Goal: Find contact information

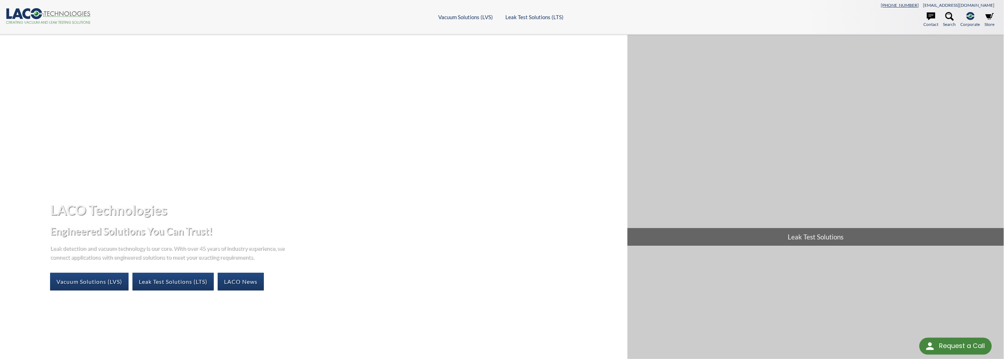
click at [919, 4] on link "[PHONE_NUMBER]" at bounding box center [900, 4] width 38 height 5
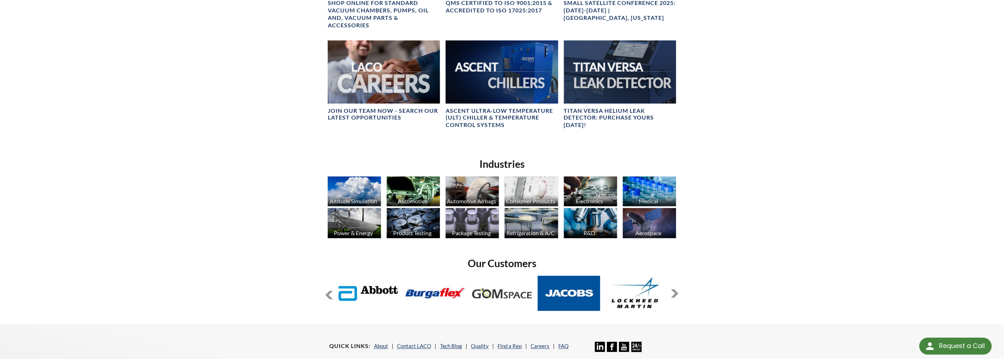
scroll to position [652, 0]
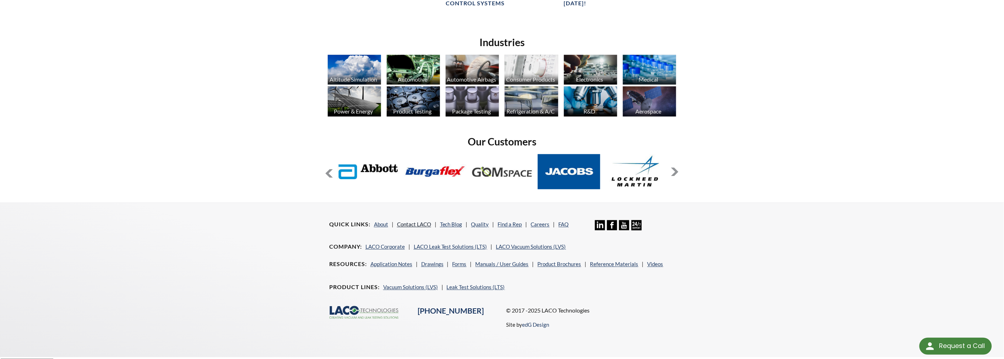
click at [403, 221] on link "Contact LACO" at bounding box center [414, 224] width 34 height 6
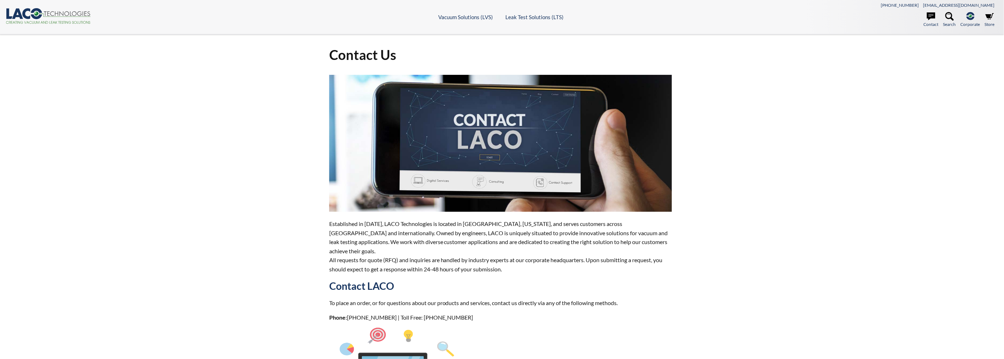
select select "Language Translate Widget"
